Goal: Navigation & Orientation: Find specific page/section

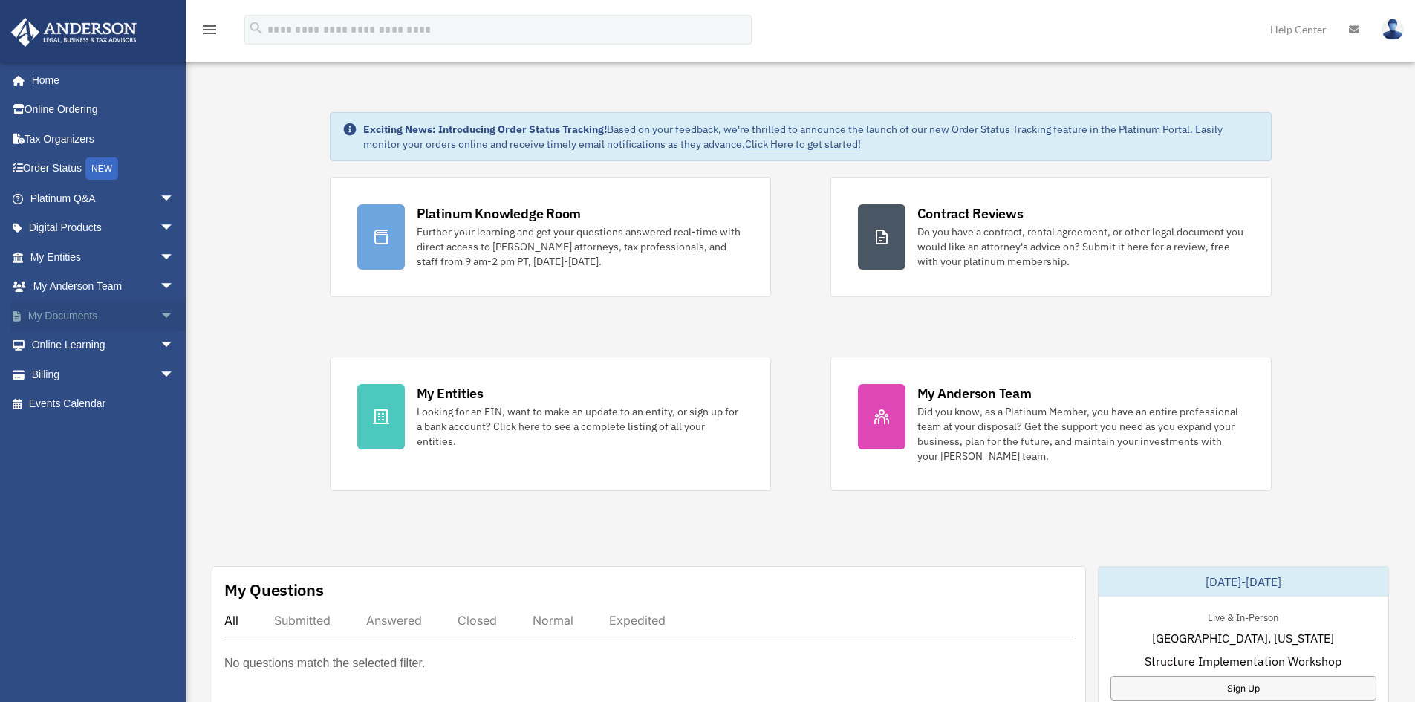
click at [160, 310] on span "arrow_drop_down" at bounding box center [175, 316] width 30 height 30
click at [62, 343] on link "Box" at bounding box center [109, 346] width 176 height 30
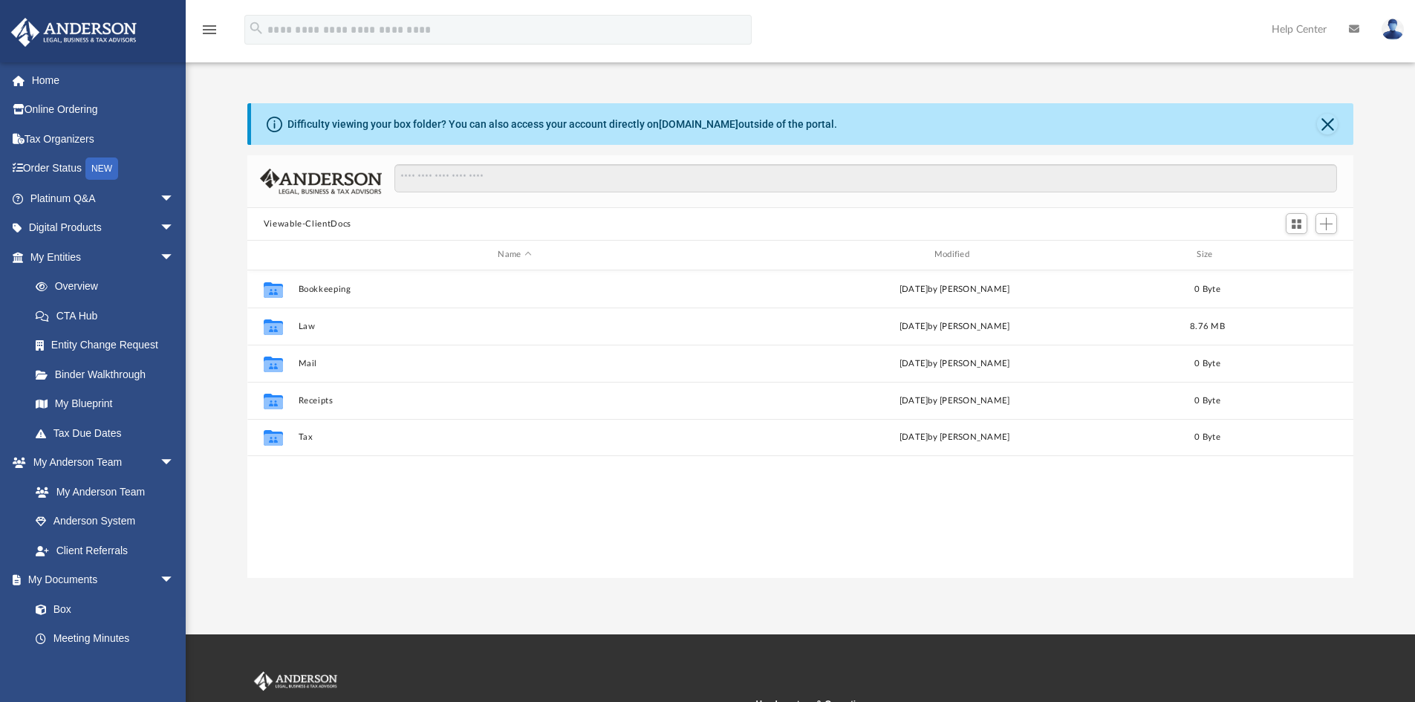
scroll to position [327, 1095]
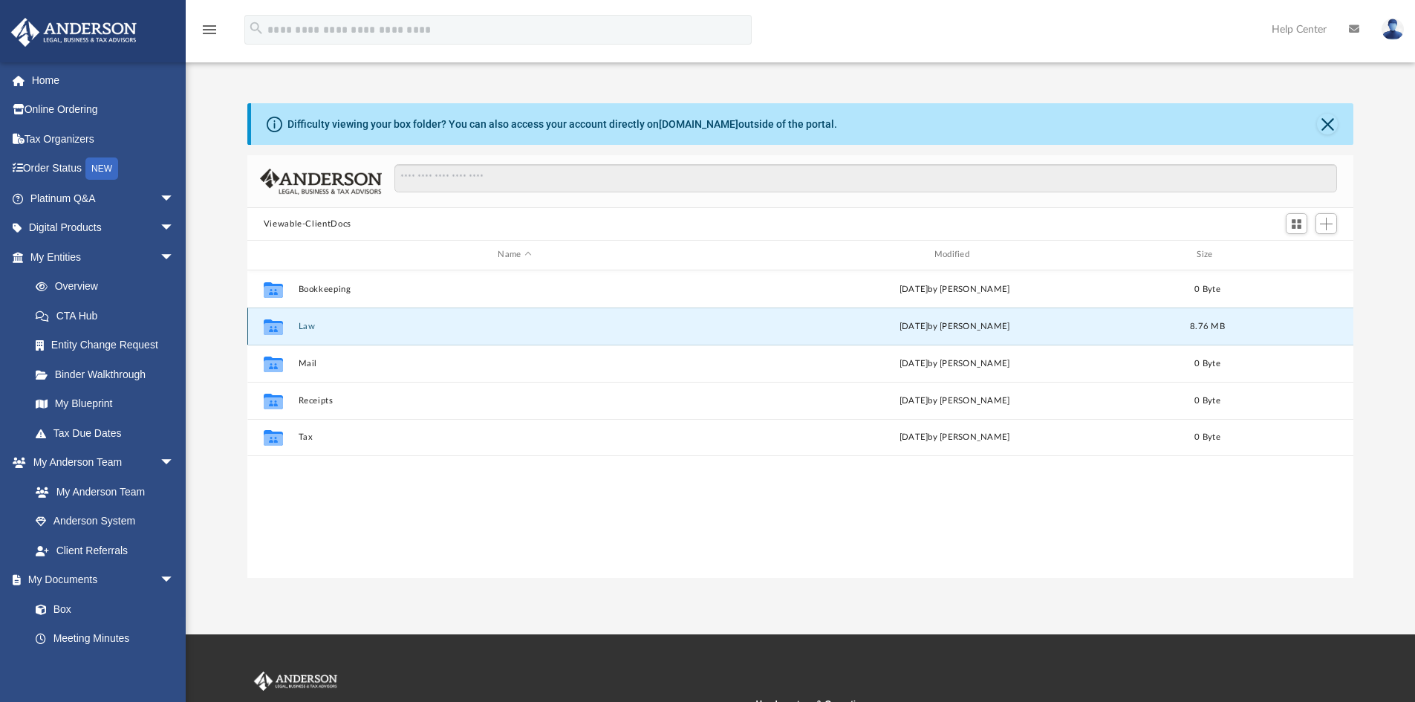
click at [309, 328] on button "Law" at bounding box center [514, 327] width 433 height 10
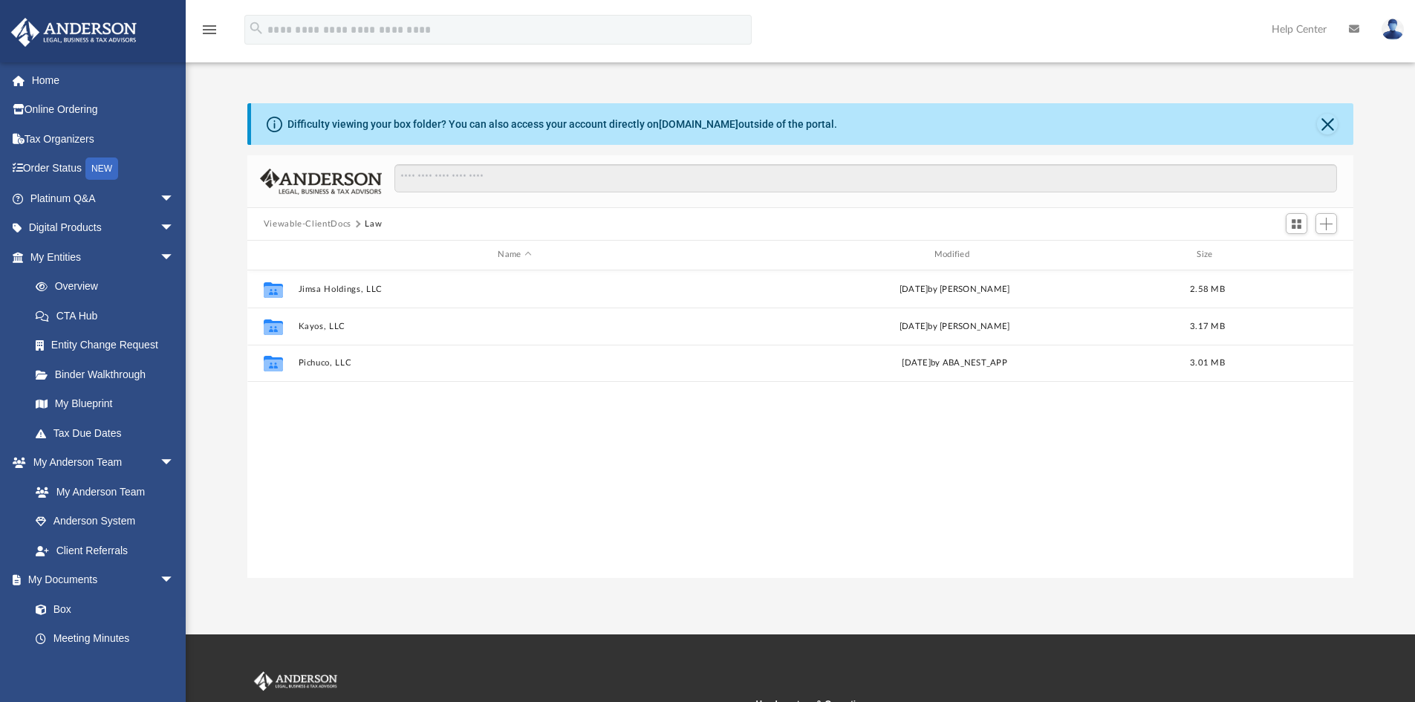
click at [1394, 23] on img at bounding box center [1393, 30] width 22 height 22
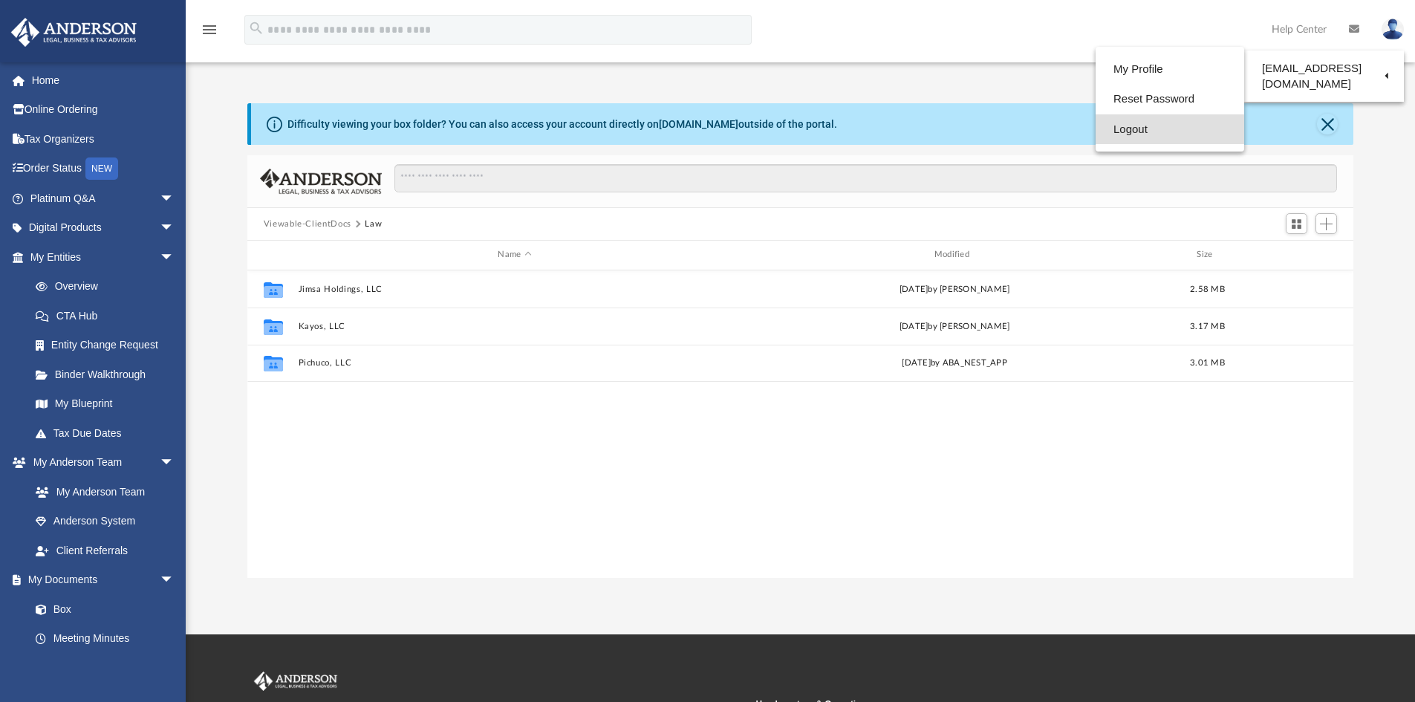
click at [1131, 123] on link "Logout" at bounding box center [1170, 129] width 149 height 30
